Goal: Information Seeking & Learning: Get advice/opinions

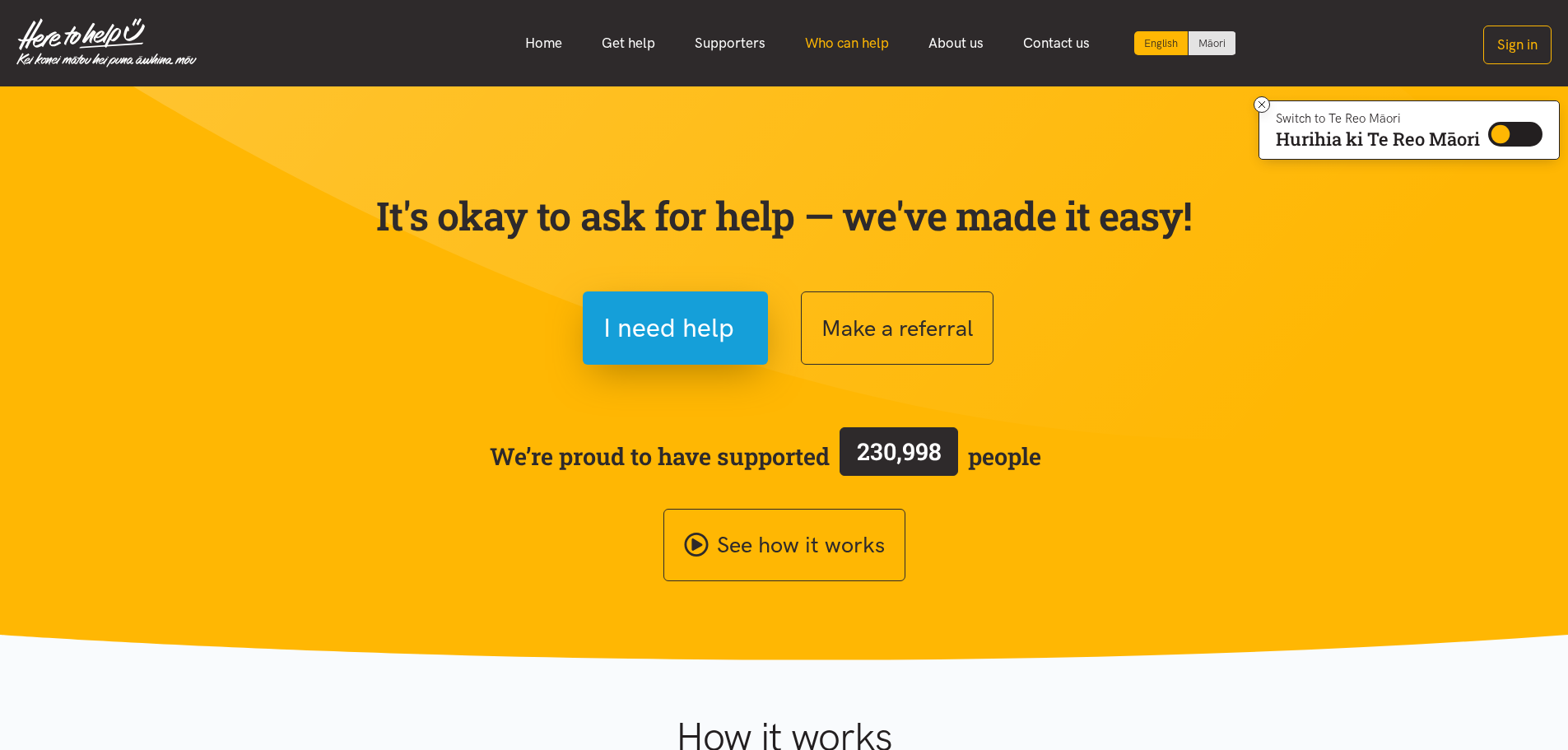
click at [841, 47] on link "Who can help" at bounding box center [846, 42] width 123 height 35
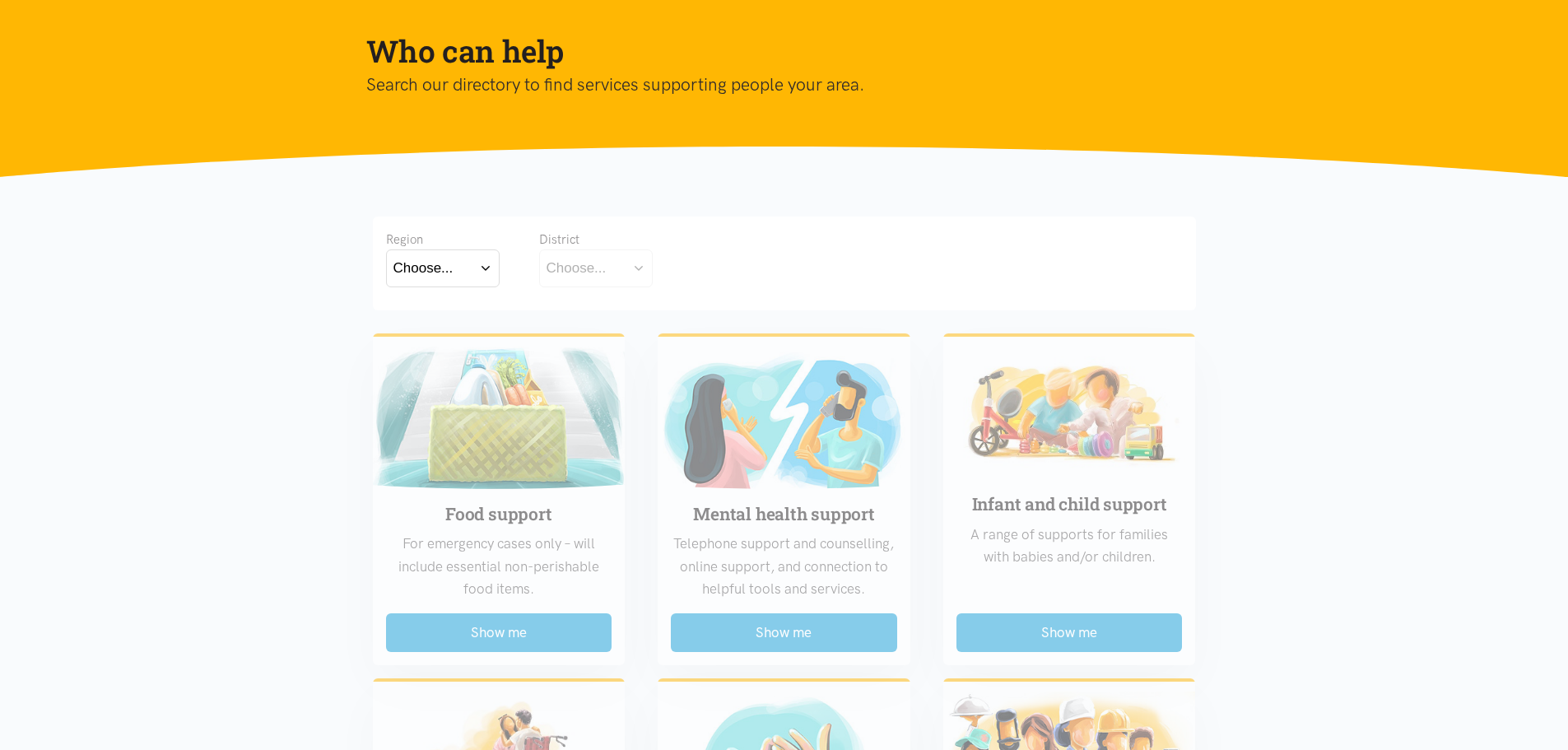
scroll to position [165, 0]
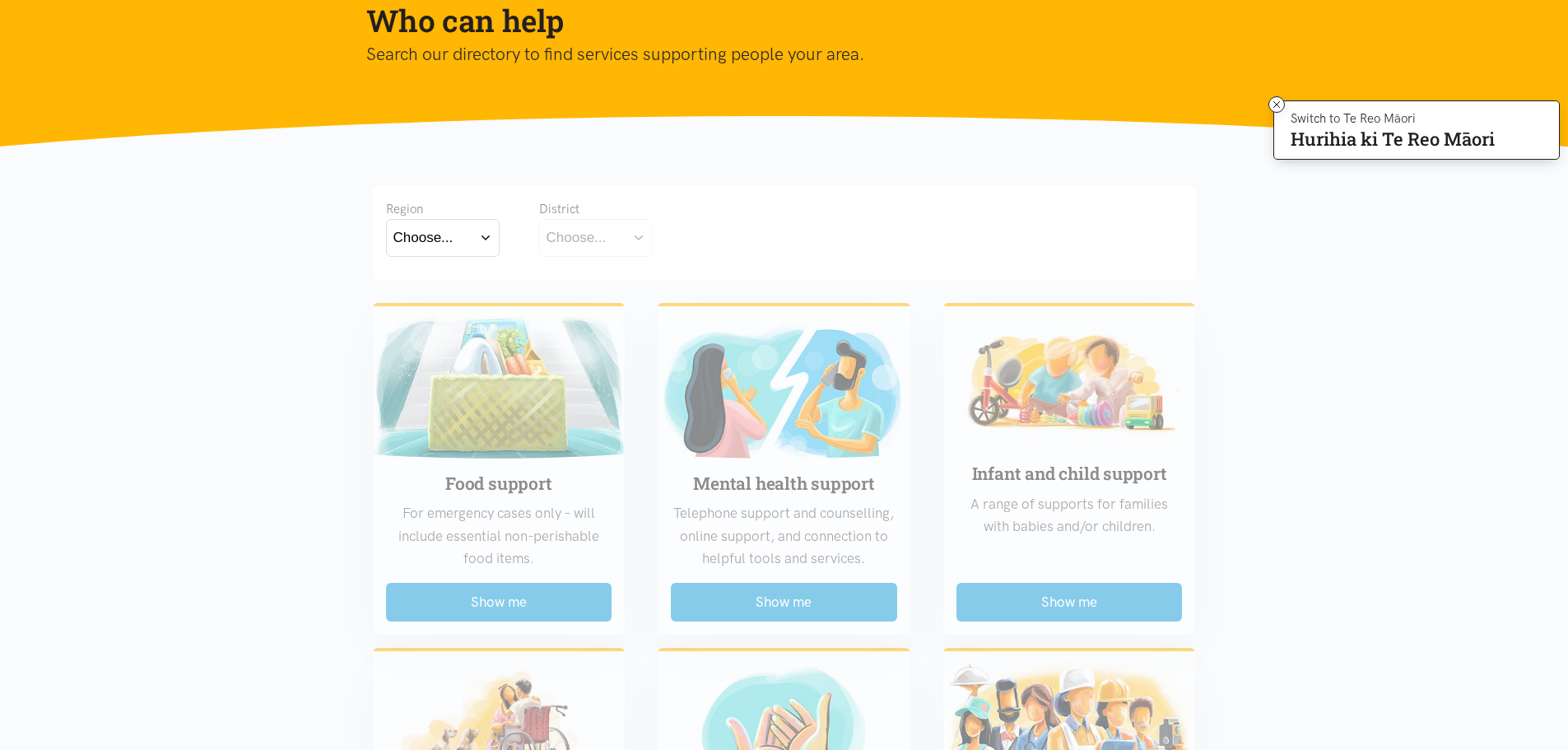
click at [620, 239] on button "Choose..." at bounding box center [596, 237] width 113 height 37
click at [482, 231] on button "Choose..." at bounding box center [443, 237] width 113 height 37
click at [455, 285] on label "Bay of Plenty" at bounding box center [438, 285] width 91 height 21
click at [0, 0] on input "Bay of Plenty" at bounding box center [0, 0] width 0 height 0
click at [682, 239] on button "Choose..." at bounding box center [621, 237] width 165 height 37
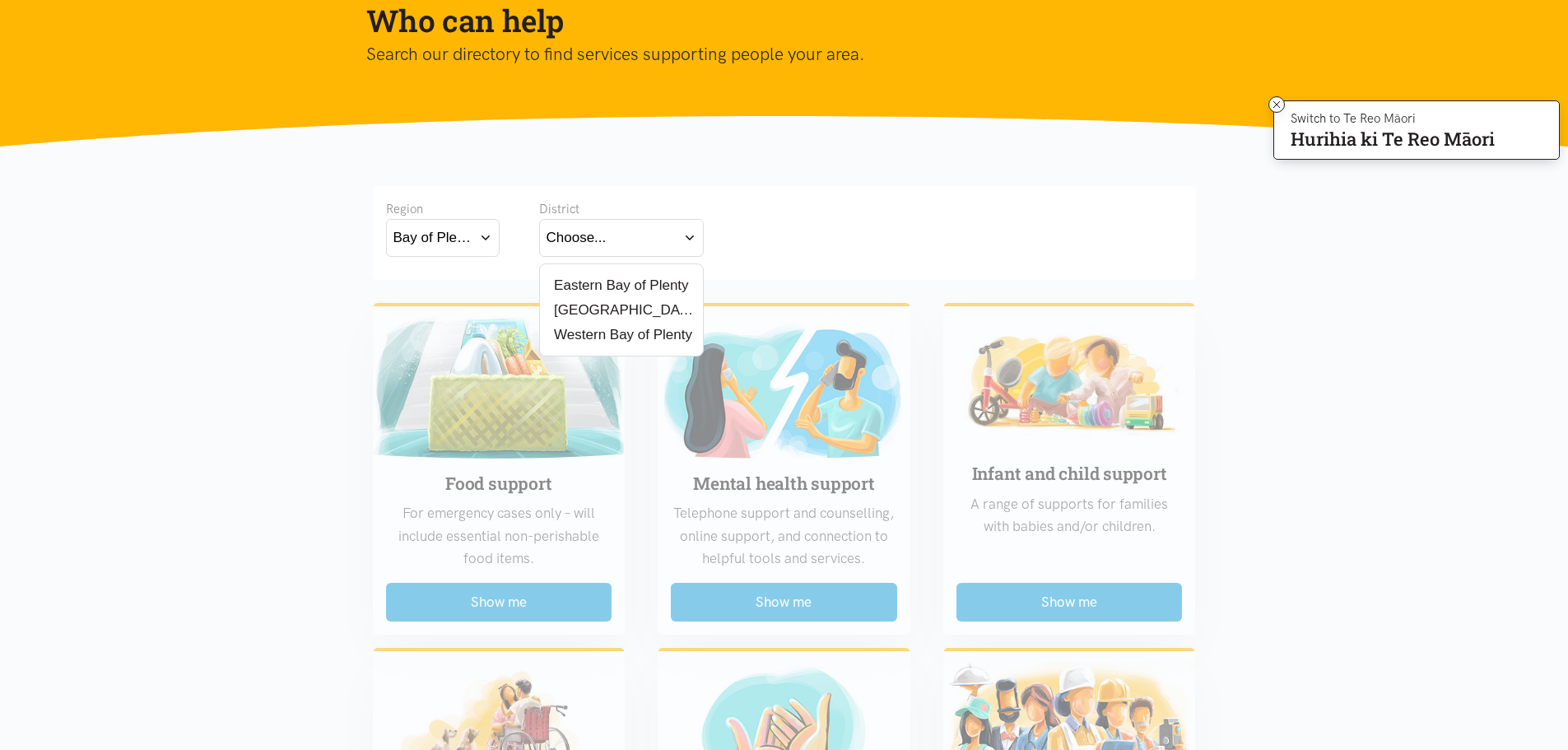
click at [583, 310] on label "[GEOGRAPHIC_DATA]" at bounding box center [621, 310] width 149 height 21
click at [0, 0] on input "[GEOGRAPHIC_DATA]" at bounding box center [0, 0] width 0 height 0
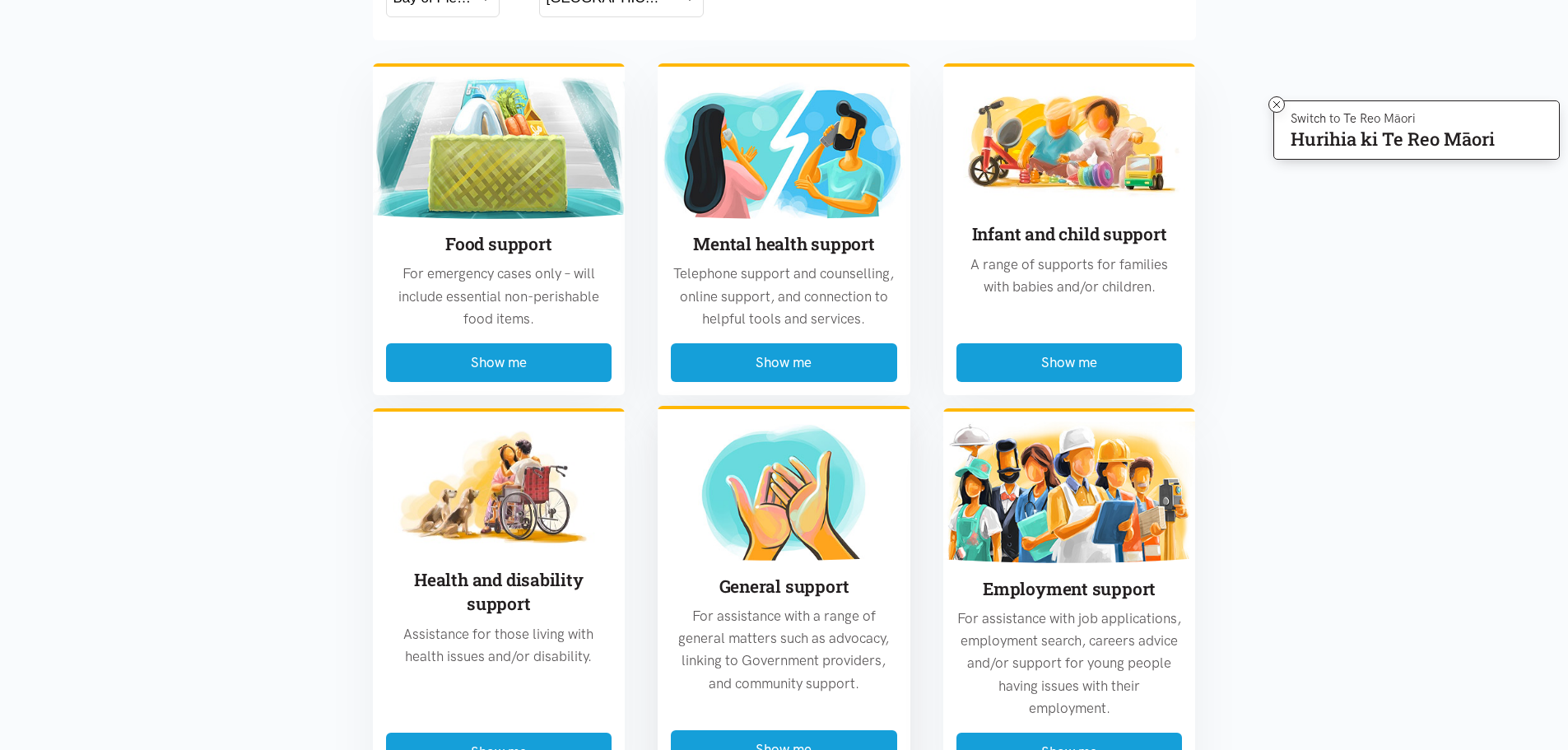
scroll to position [411, 0]
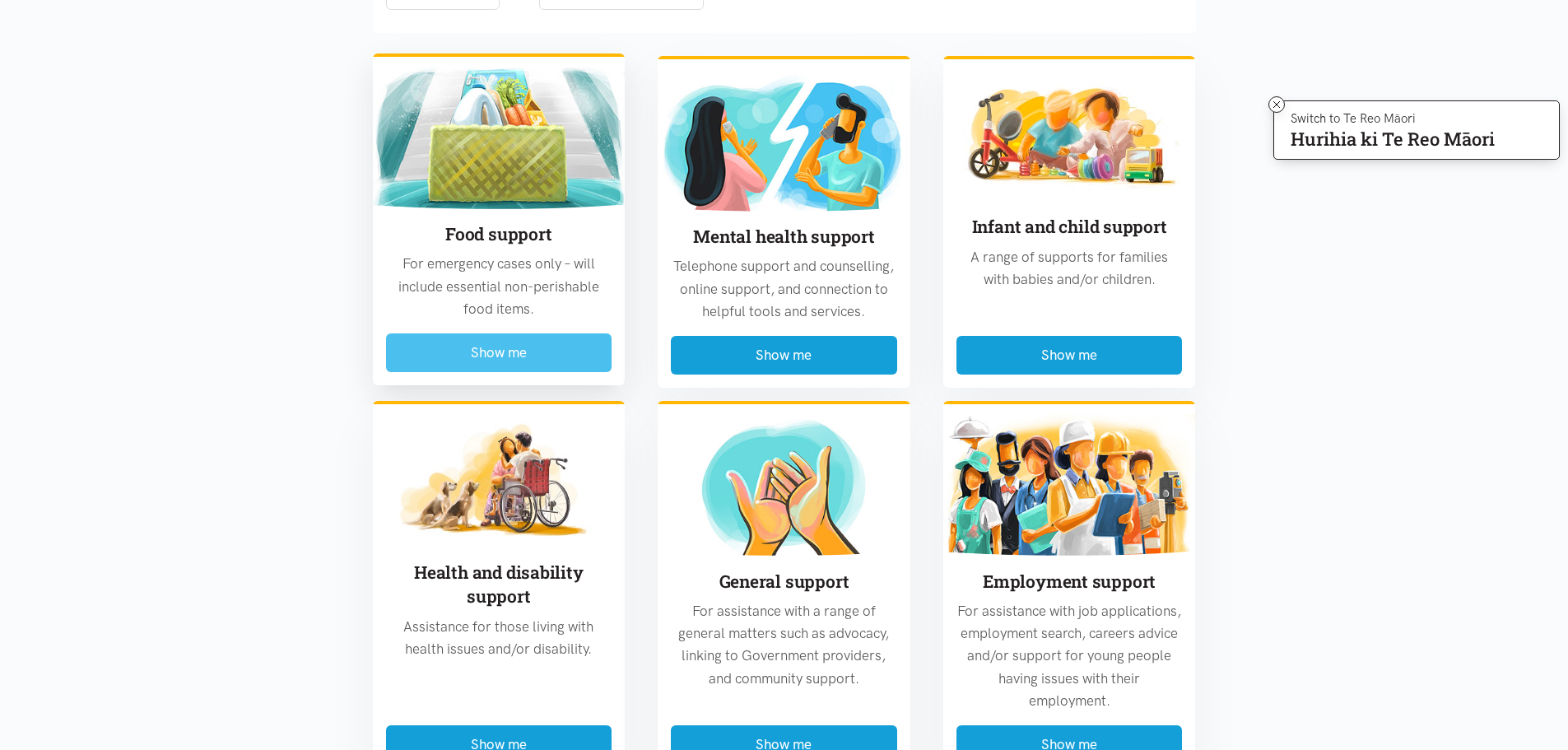
click at [503, 341] on button "Show me" at bounding box center [499, 352] width 226 height 39
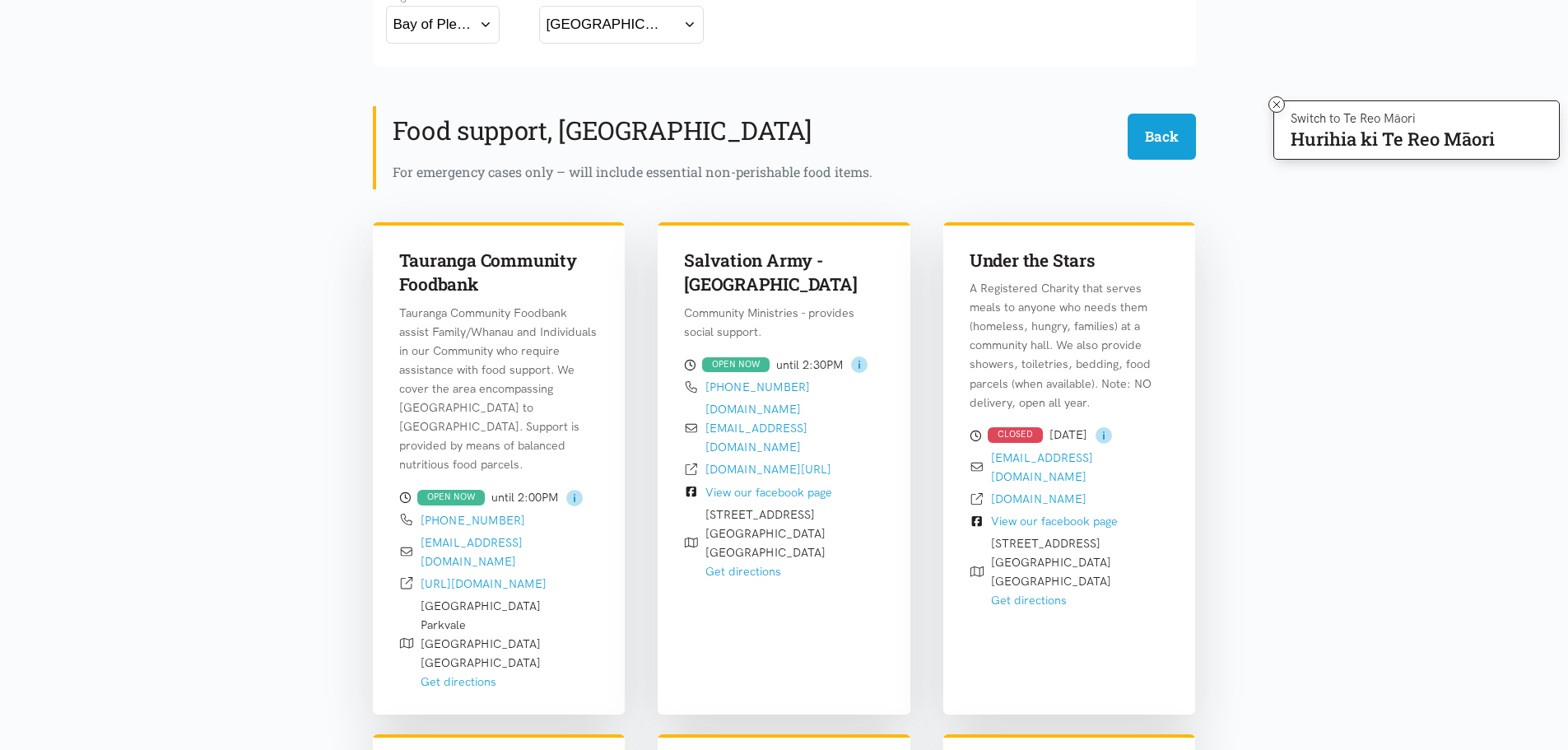
scroll to position [320, 0]
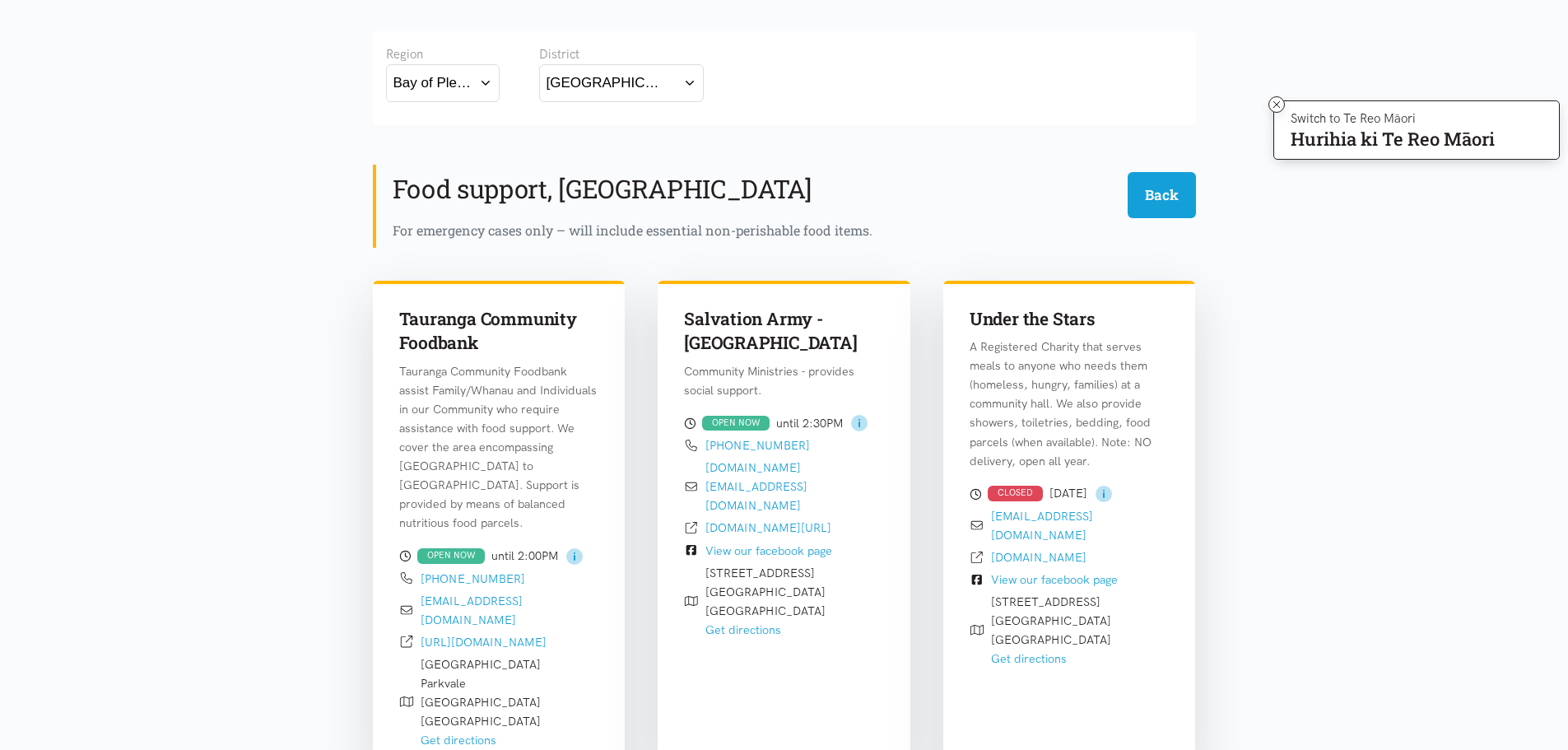
click at [692, 91] on button "[GEOGRAPHIC_DATA]" at bounding box center [621, 82] width 165 height 37
click at [608, 184] on label "Western Bay of Plenty" at bounding box center [619, 179] width 146 height 21
click at [0, 0] on input "Western Bay of Plenty" at bounding box center [0, 0] width 0 height 0
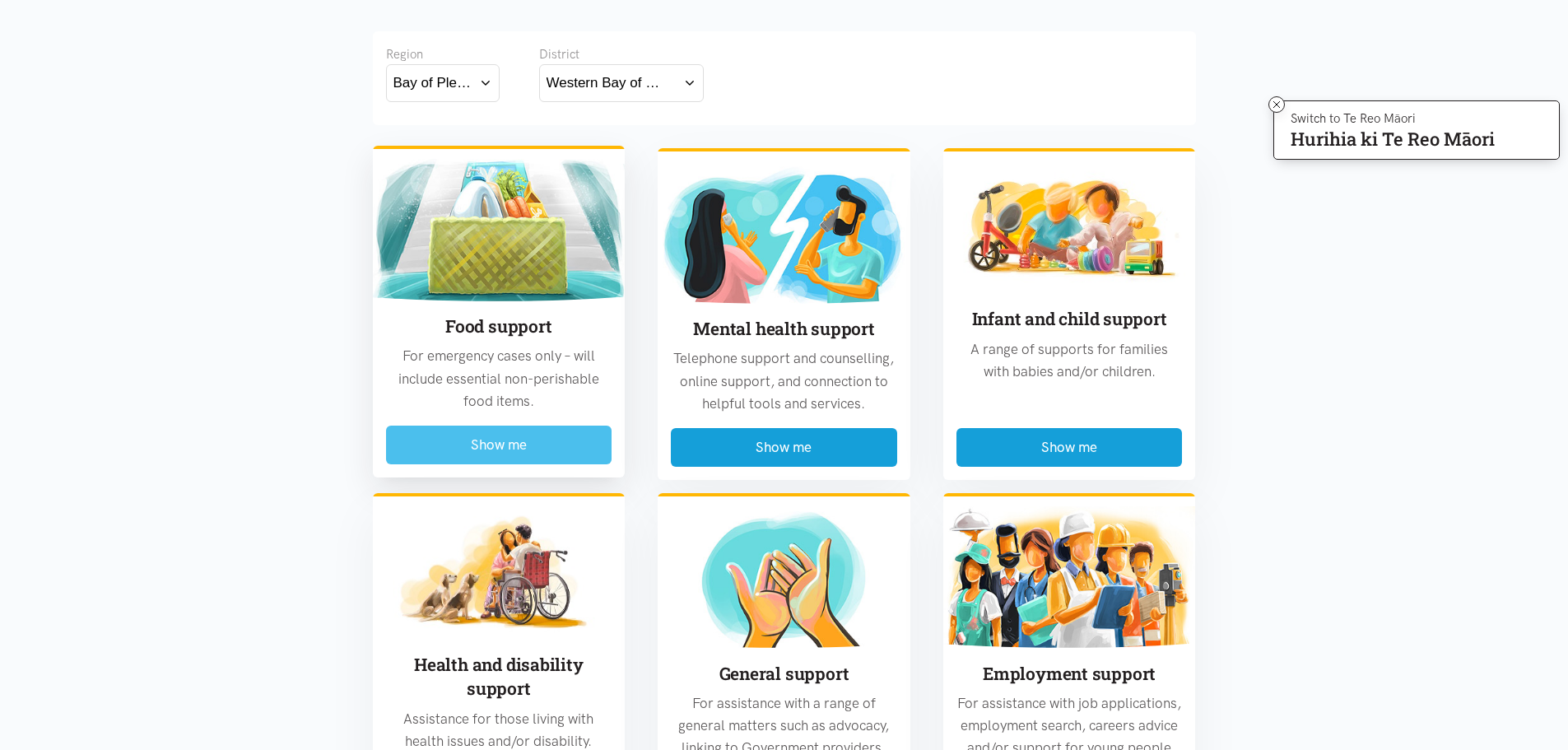
click at [523, 454] on button "Show me" at bounding box center [499, 445] width 226 height 39
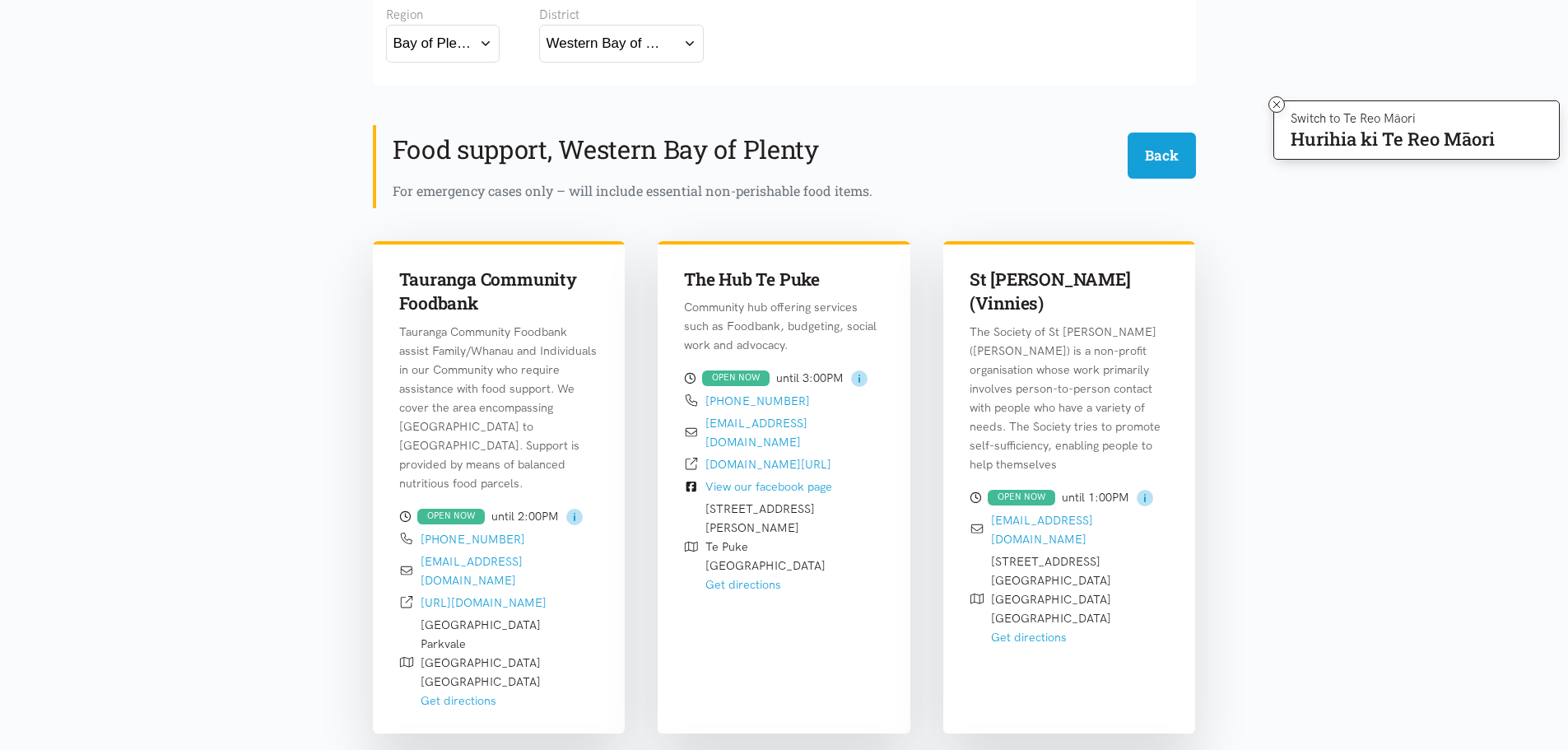
scroll to position [237, 0]
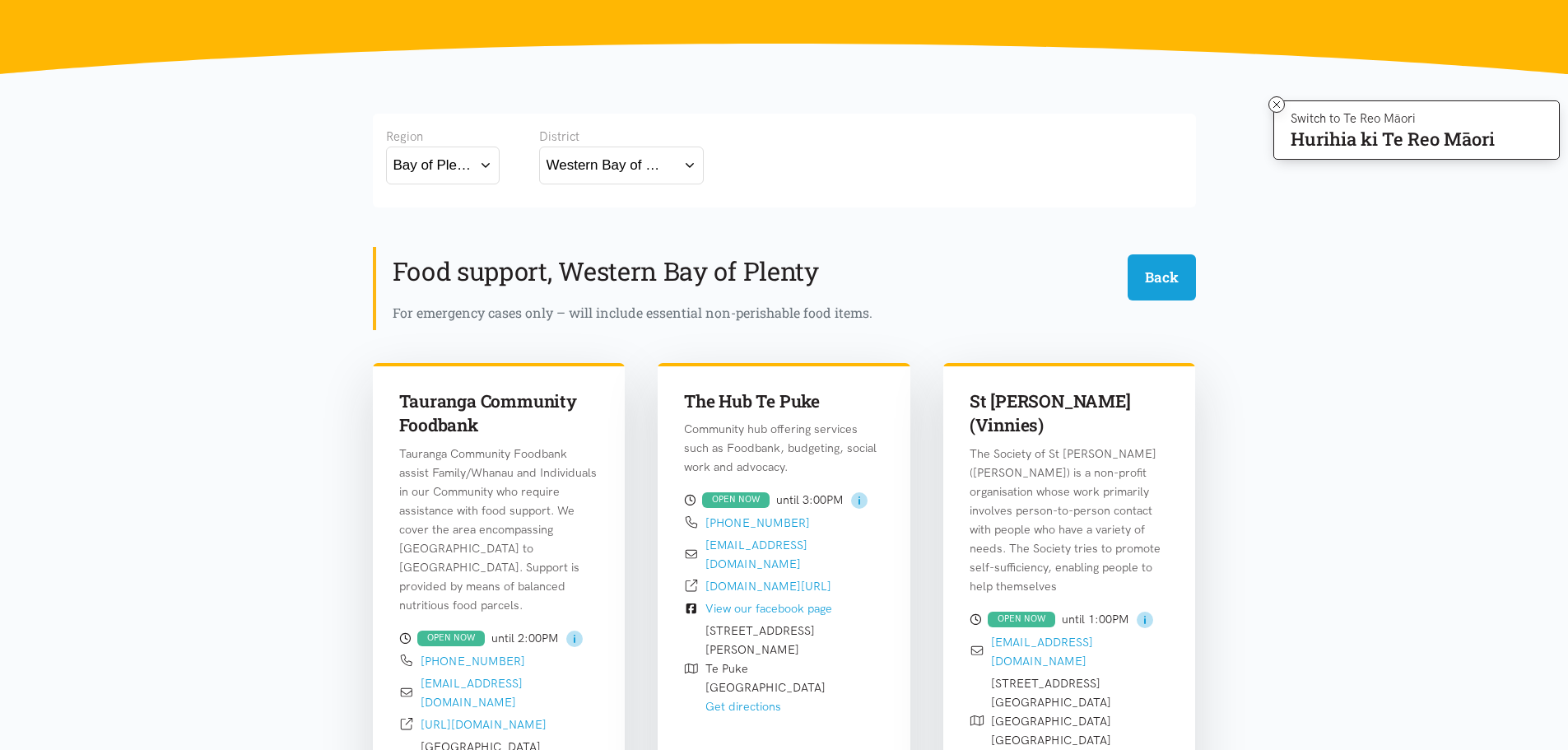
click at [485, 167] on button "Bay of Plenty" at bounding box center [443, 165] width 113 height 37
drag, startPoint x: 443, startPoint y: 208, endPoint x: 452, endPoint y: 203, distance: 10.3
click at [446, 203] on label "Bay of Plenty" at bounding box center [438, 212] width 91 height 21
click at [0, 0] on input "Bay of Plenty" at bounding box center [0, 0] width 0 height 0
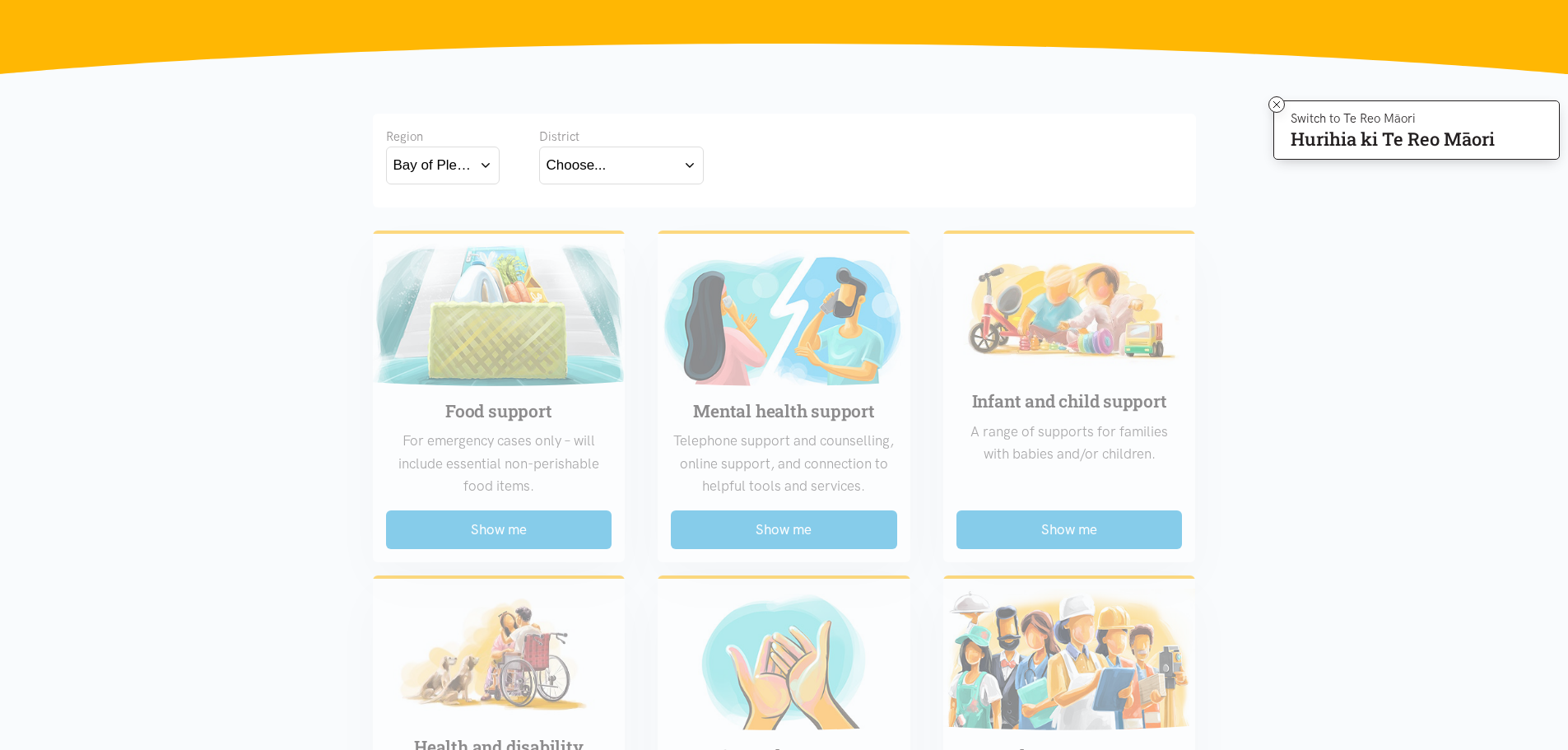
click at [680, 173] on button "Choose..." at bounding box center [621, 165] width 165 height 37
click at [586, 235] on label "[GEOGRAPHIC_DATA]" at bounding box center [621, 237] width 149 height 21
click at [0, 0] on input "[GEOGRAPHIC_DATA]" at bounding box center [0, 0] width 0 height 0
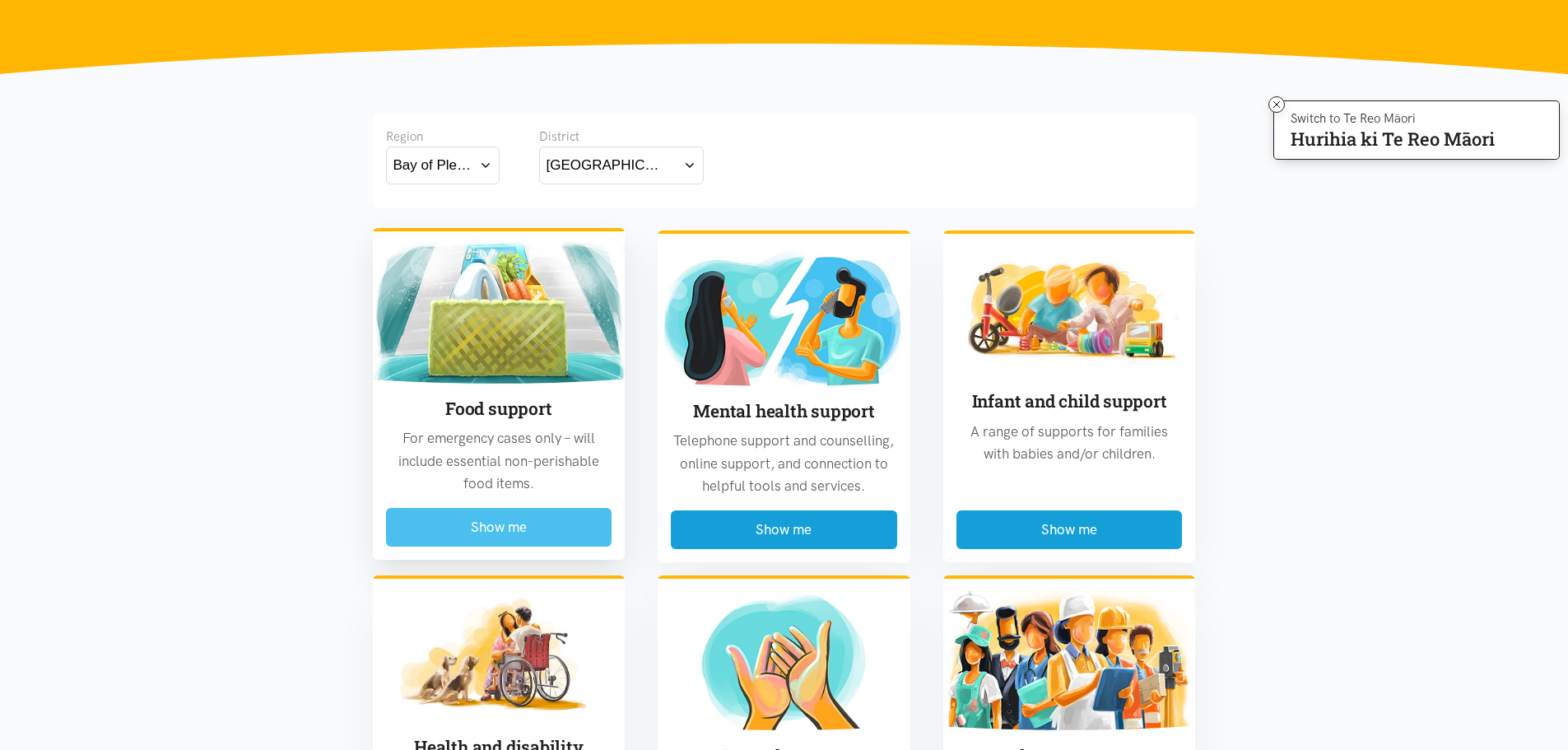
click at [513, 523] on button "Show me" at bounding box center [499, 527] width 226 height 39
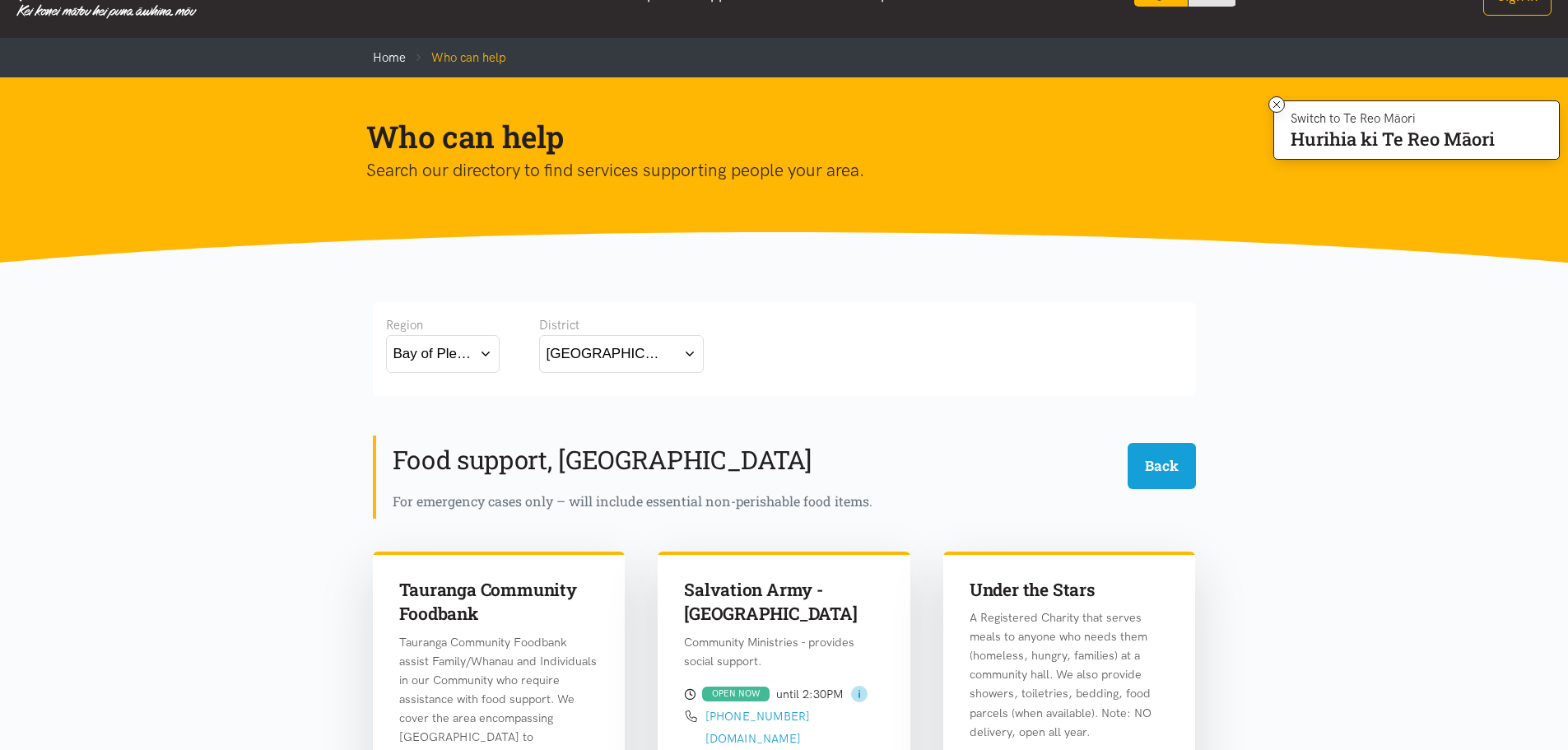
scroll to position [0, 0]
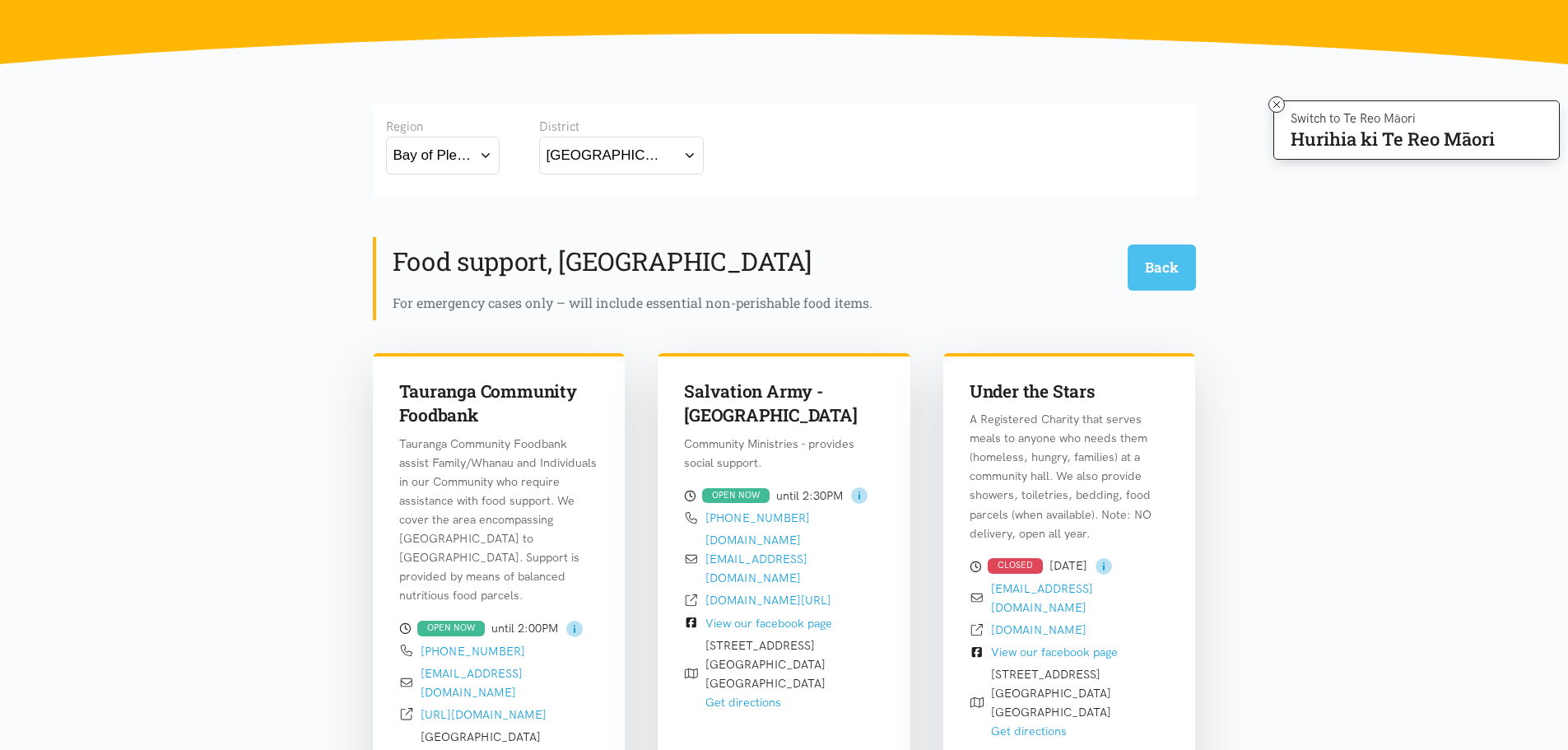
click at [1150, 273] on button "Back" at bounding box center [1161, 267] width 68 height 45
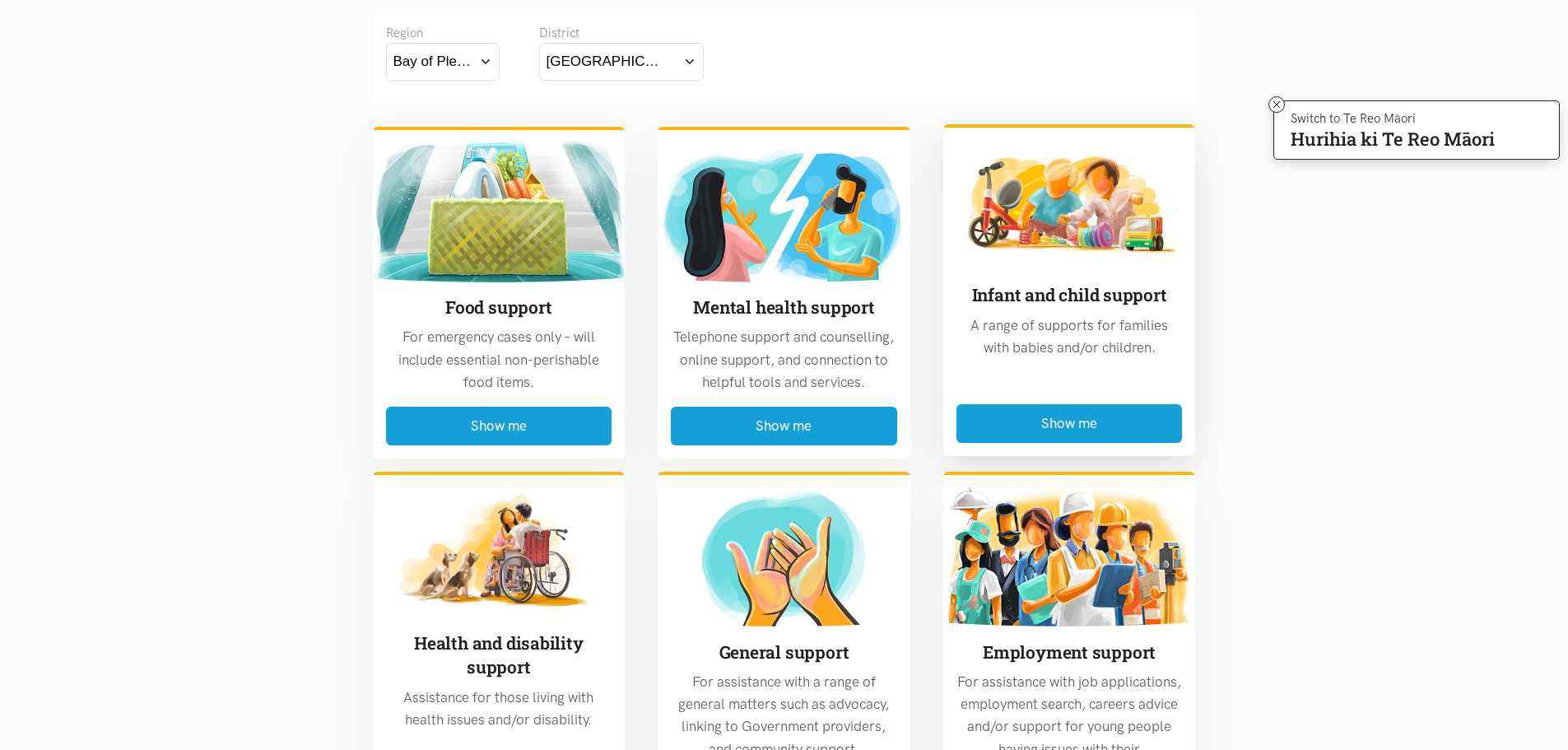
scroll to position [350, 0]
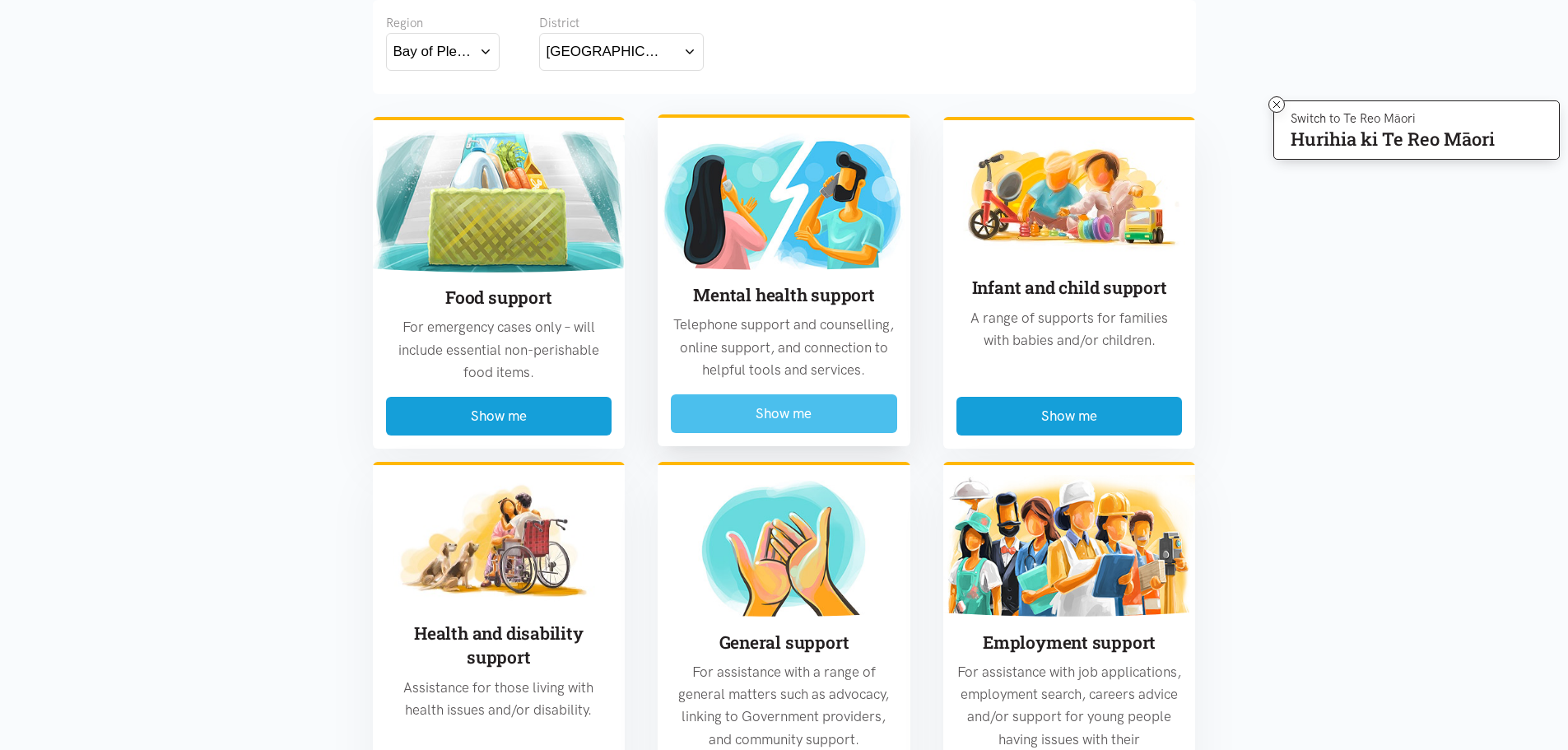
click at [799, 423] on button "Show me" at bounding box center [783, 413] width 226 height 39
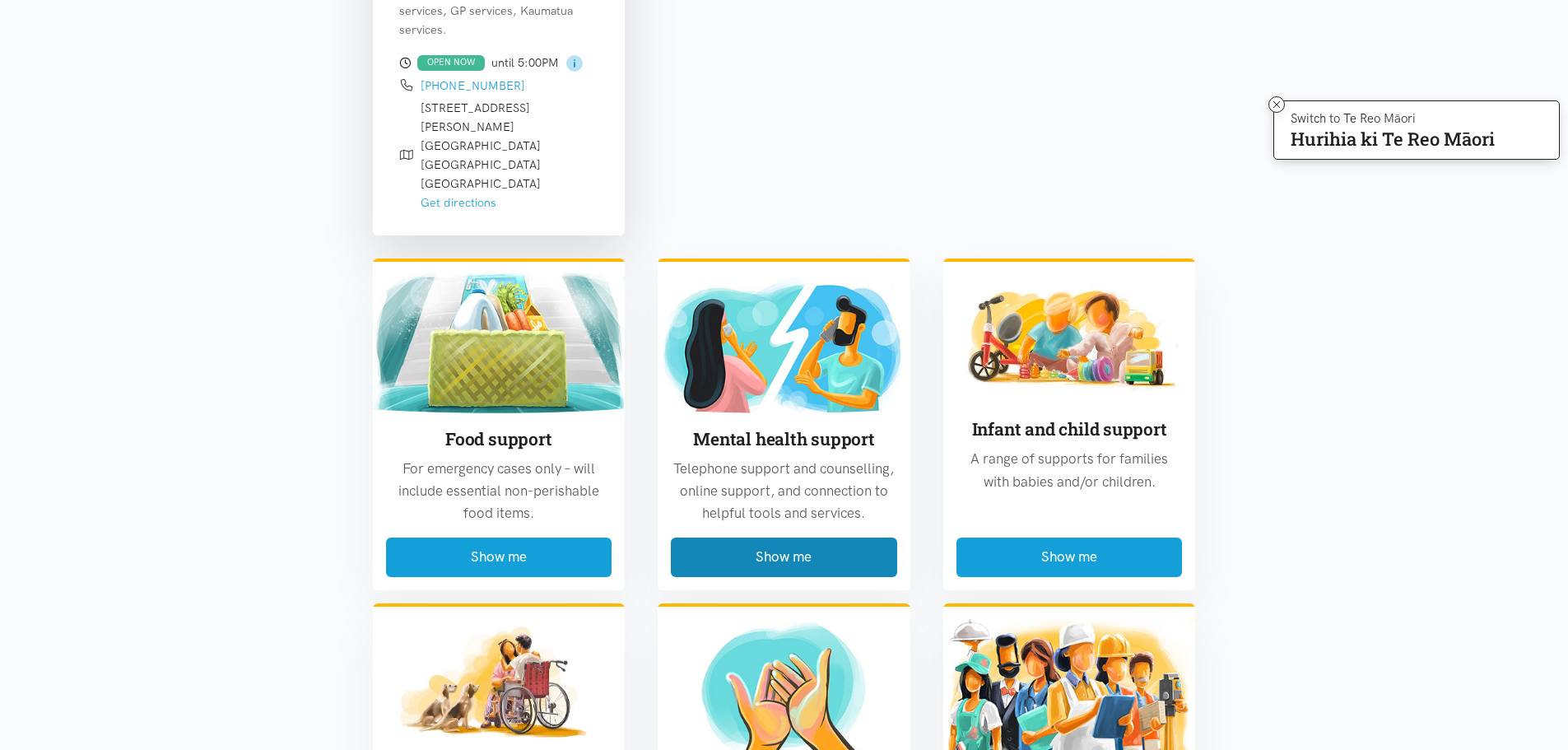
scroll to position [2953, 0]
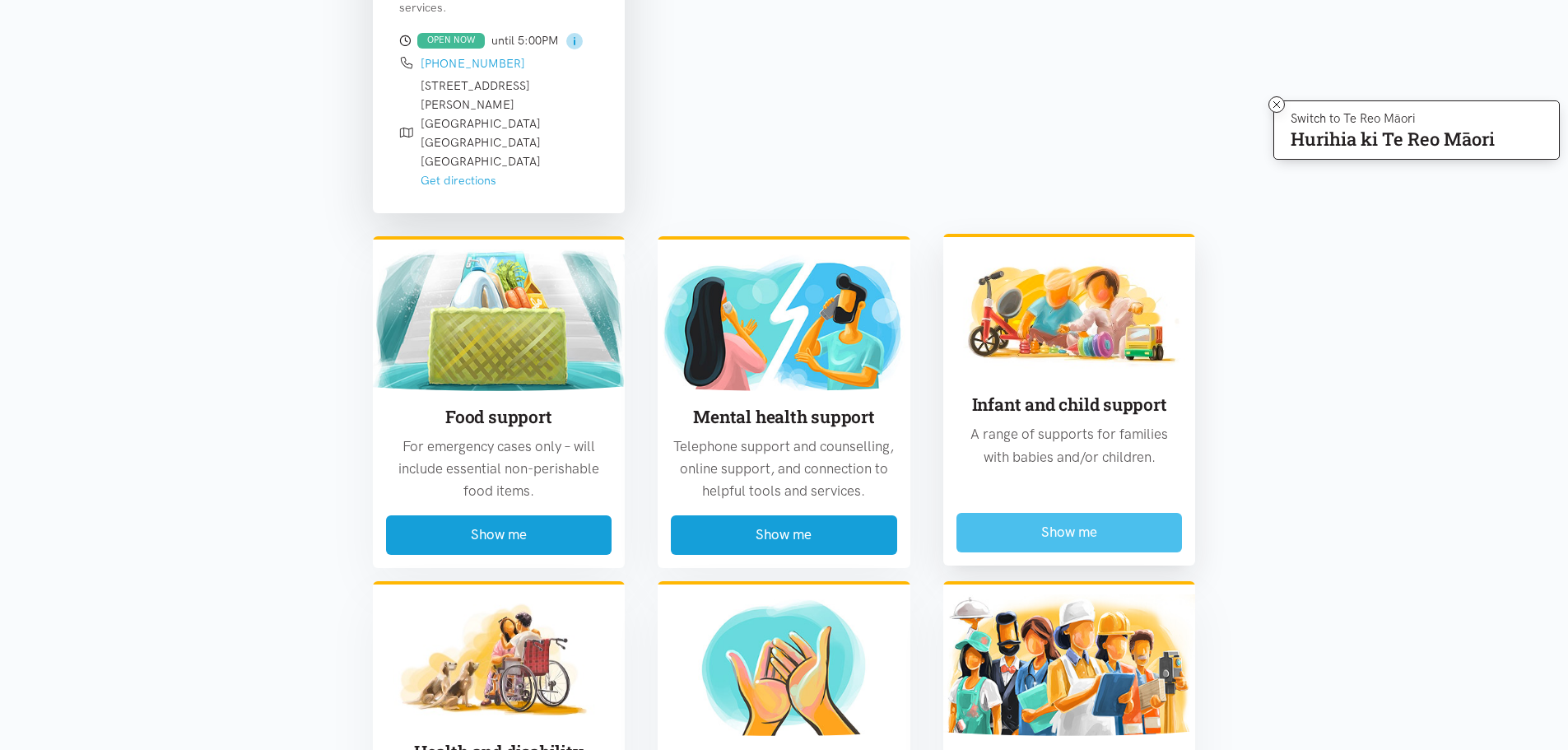
click at [1101, 513] on button "Show me" at bounding box center [1068, 532] width 226 height 39
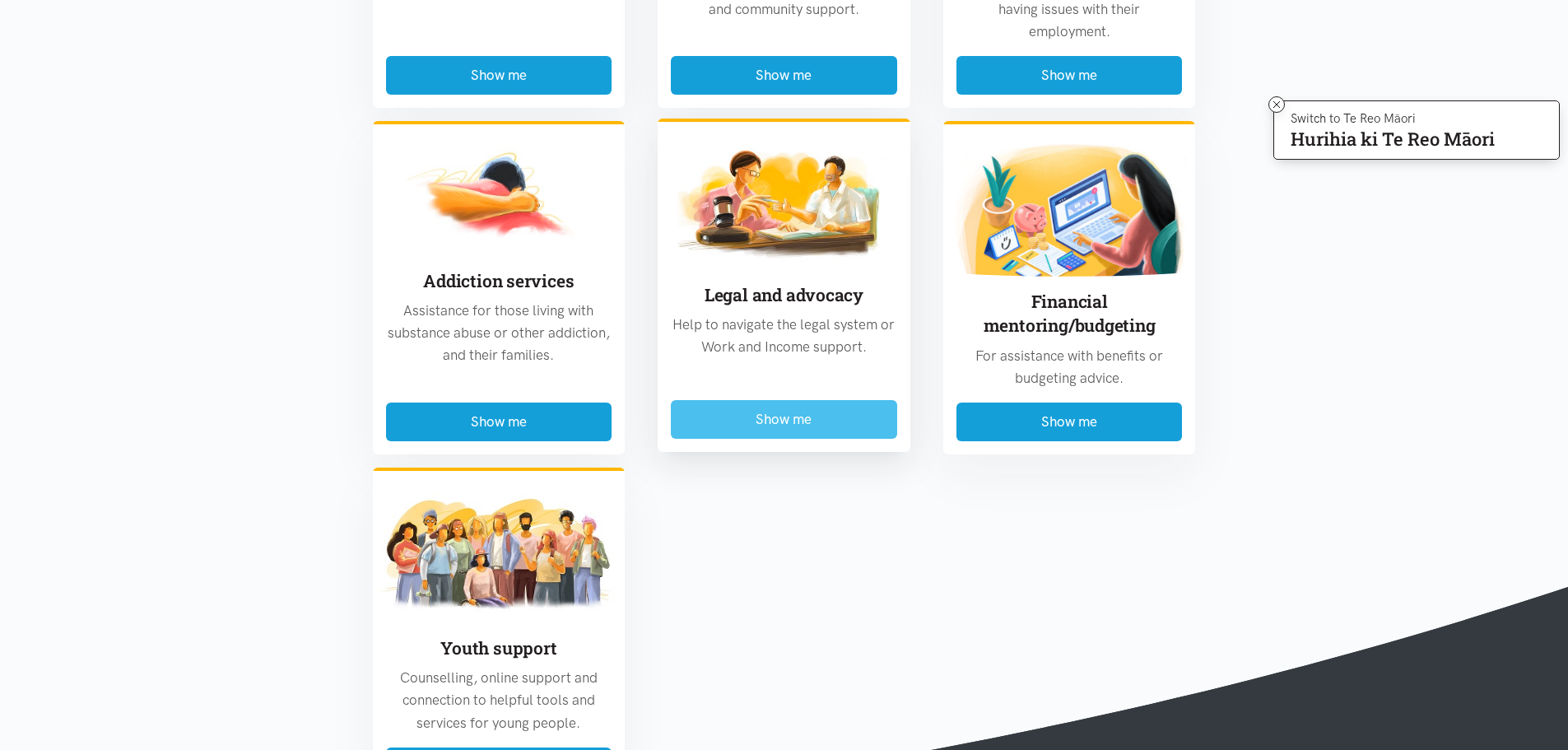
scroll to position [2130, 0]
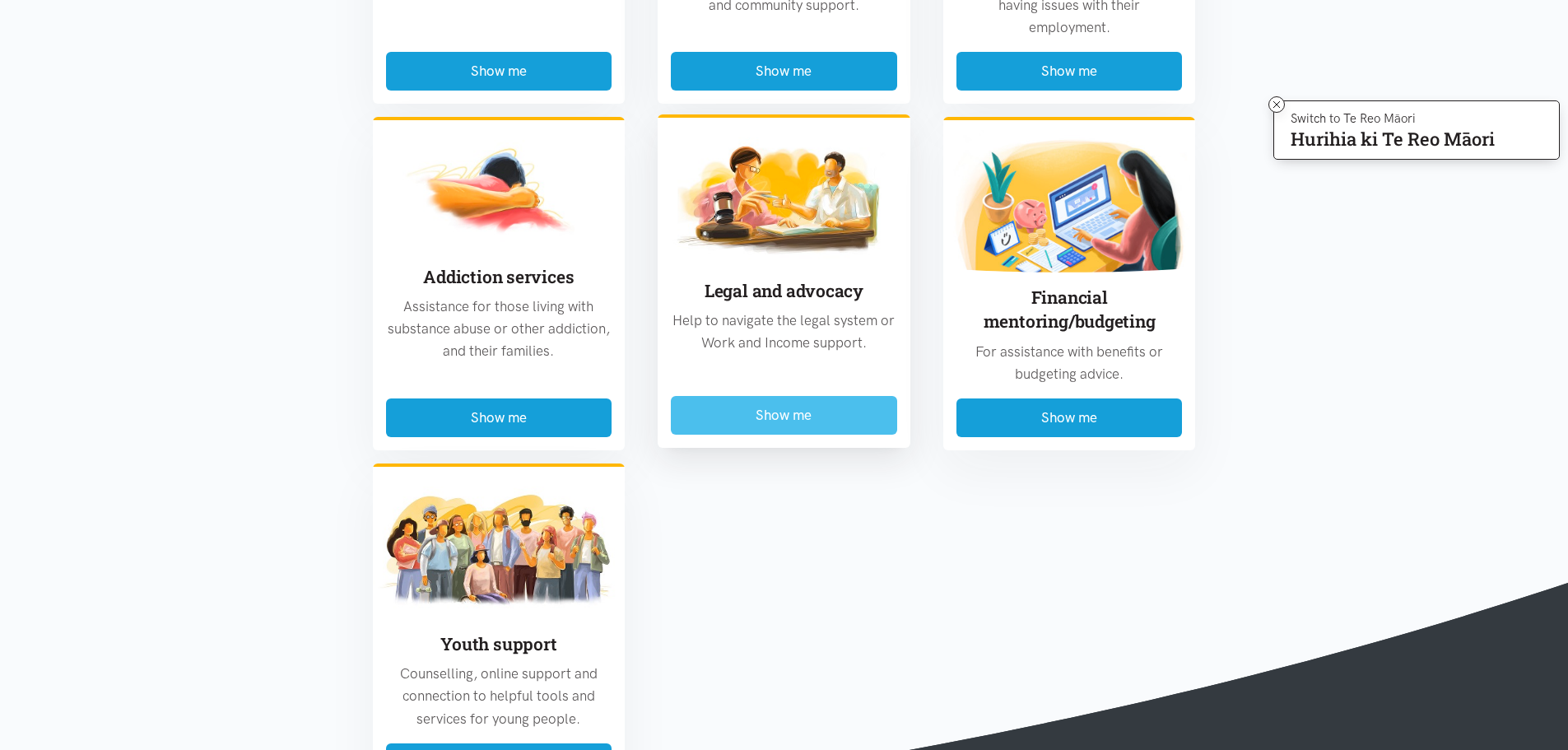
click at [810, 408] on button "Show me" at bounding box center [783, 415] width 226 height 39
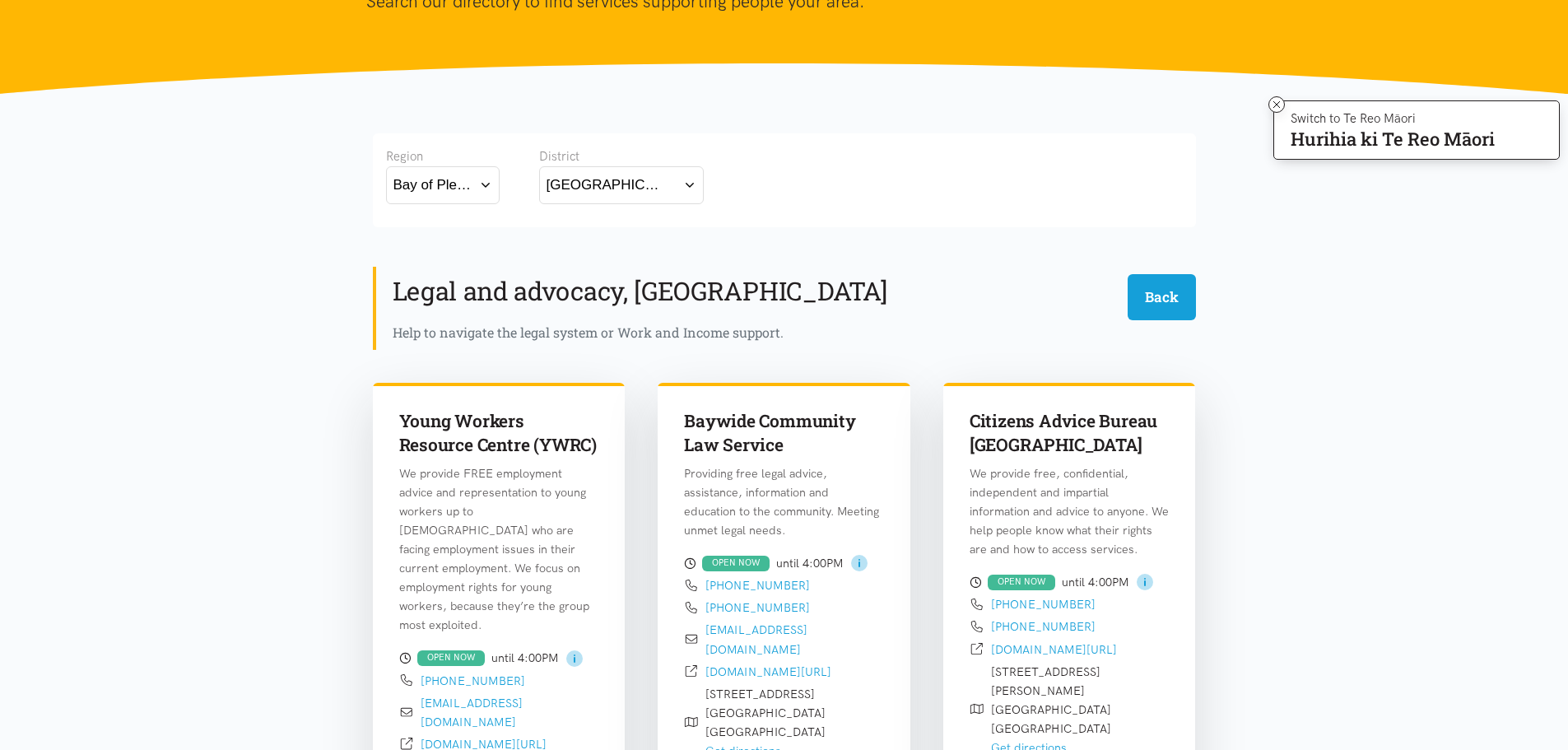
scroll to position [155, 0]
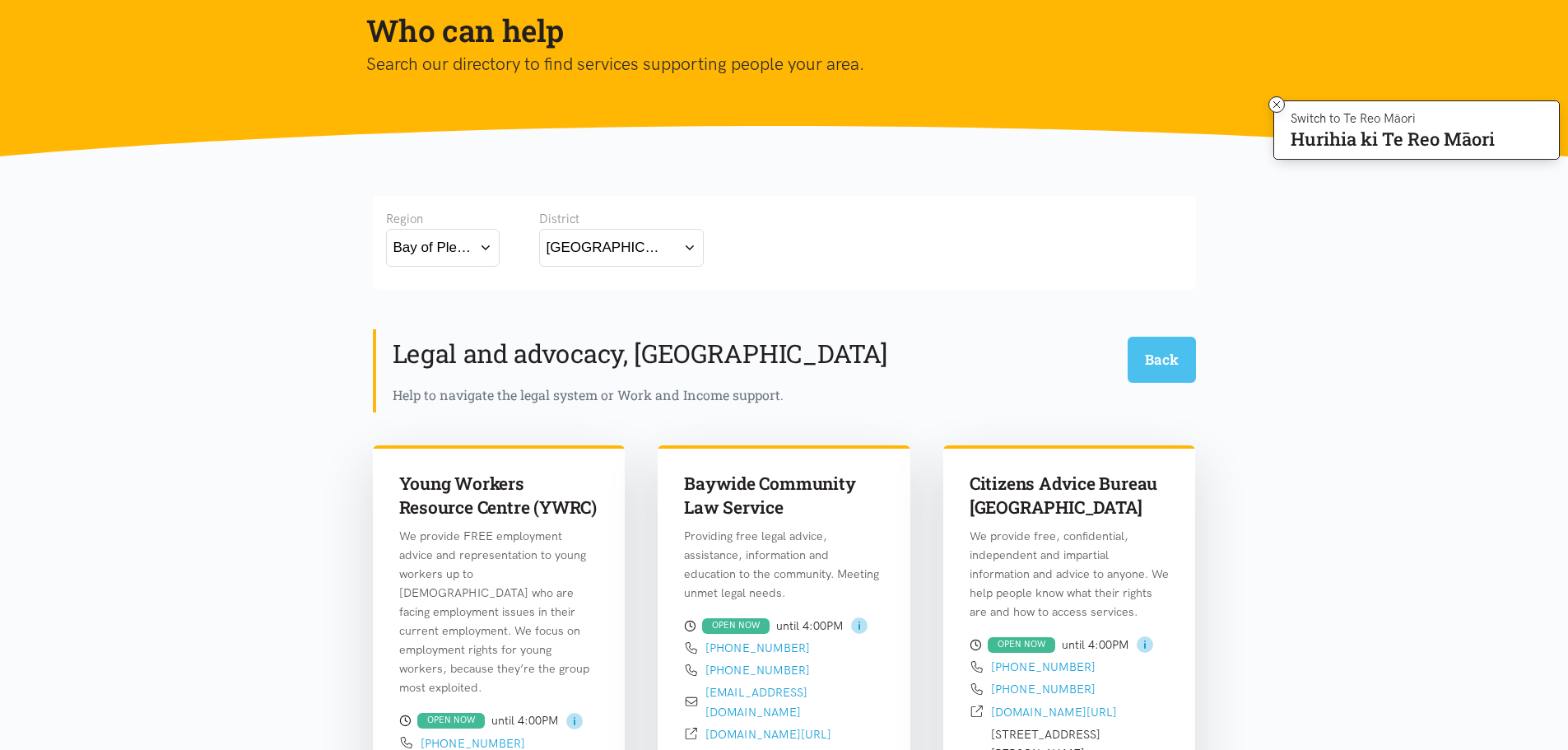
click at [1158, 366] on button "Back" at bounding box center [1161, 359] width 68 height 45
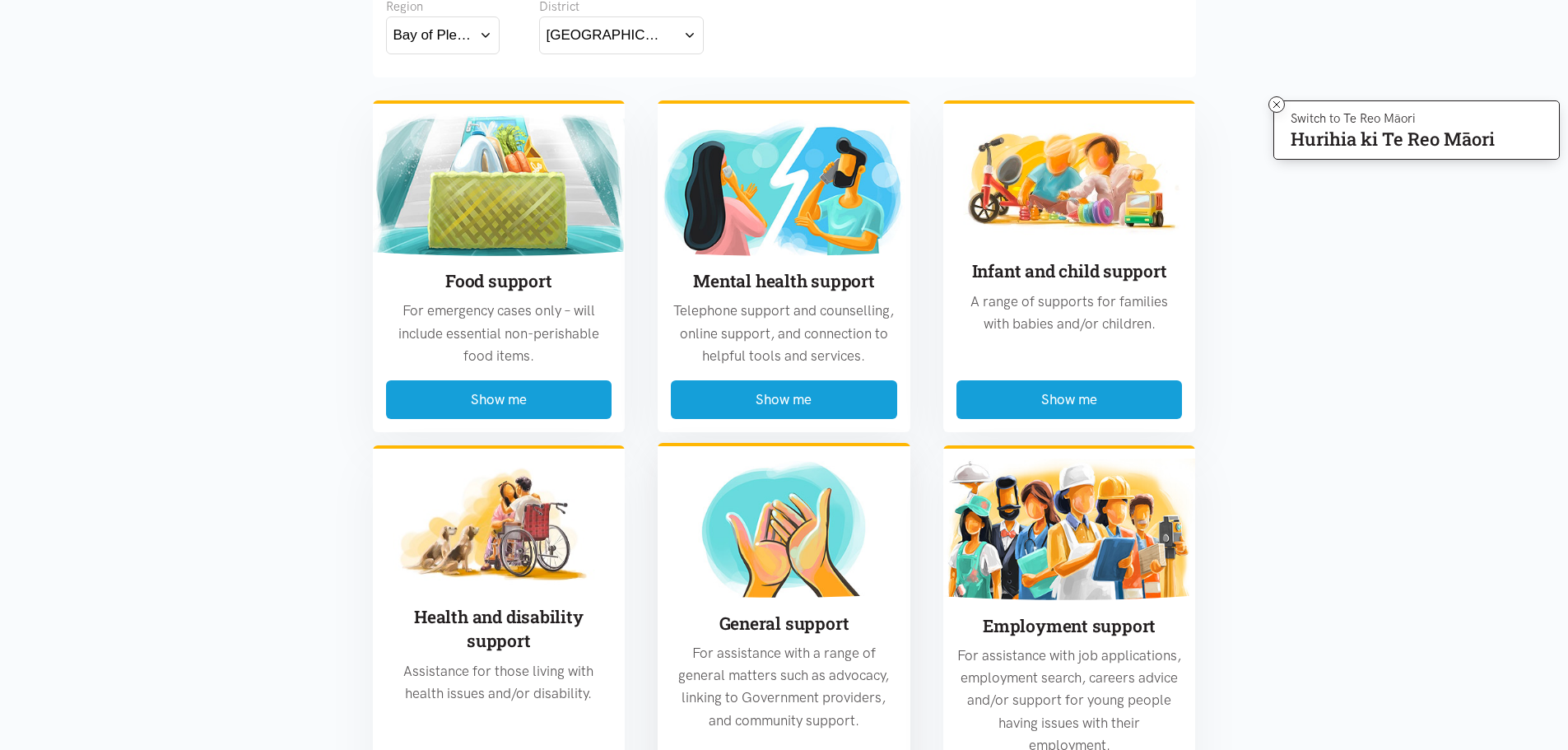
scroll to position [0, 0]
